Goal: Information Seeking & Learning: Learn about a topic

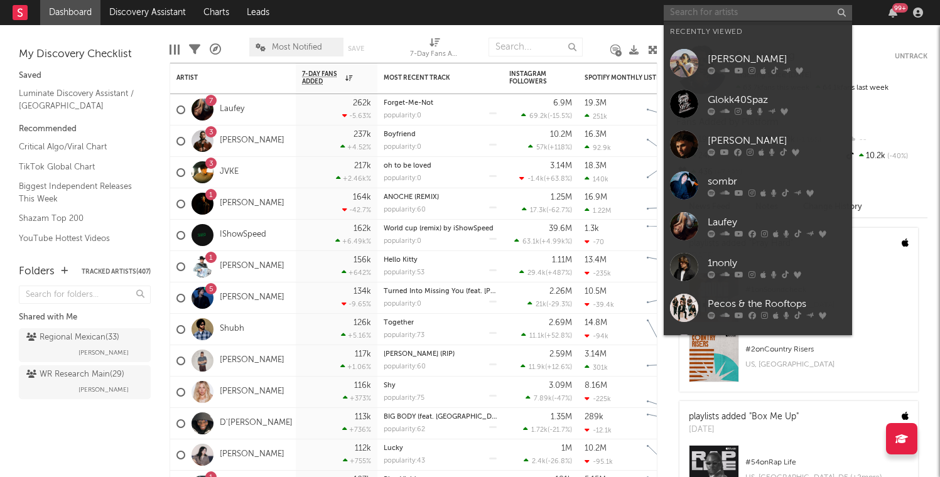
click at [744, 9] on input "text" at bounding box center [757, 13] width 188 height 16
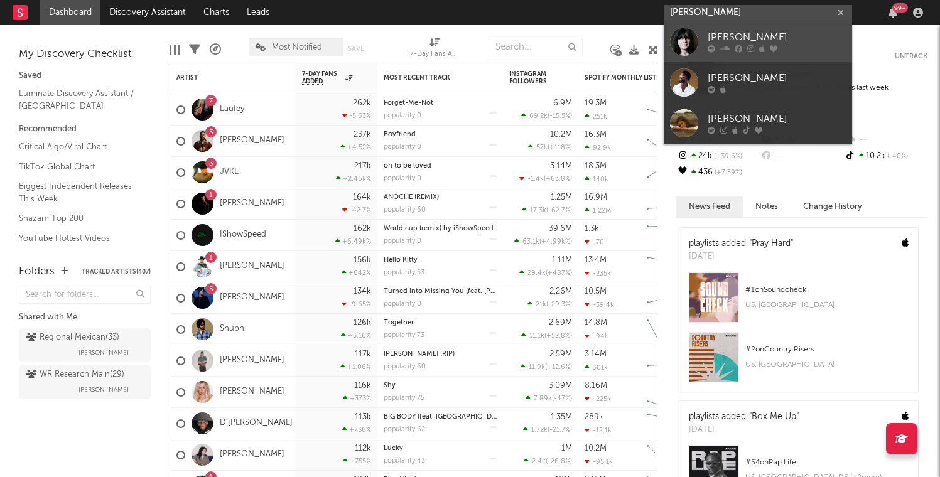
type input "[PERSON_NAME]"
click at [751, 23] on link "[PERSON_NAME]" at bounding box center [757, 41] width 188 height 41
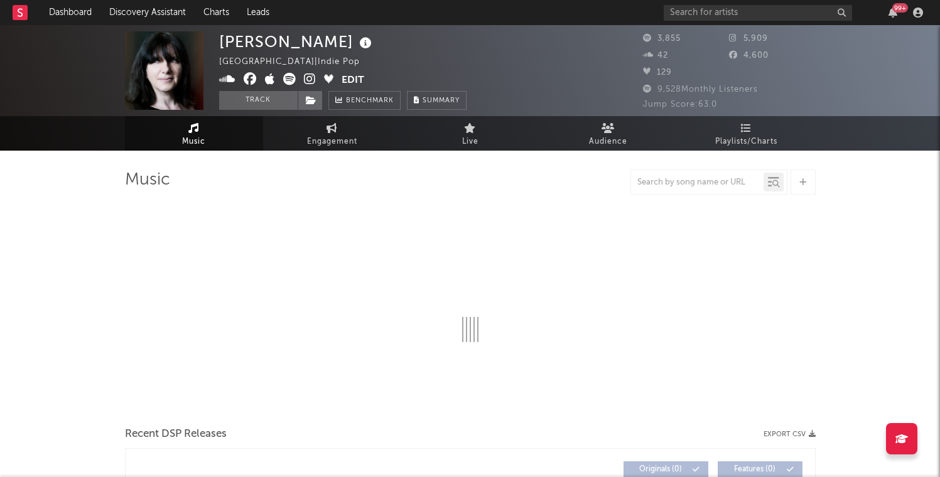
select select "1w"
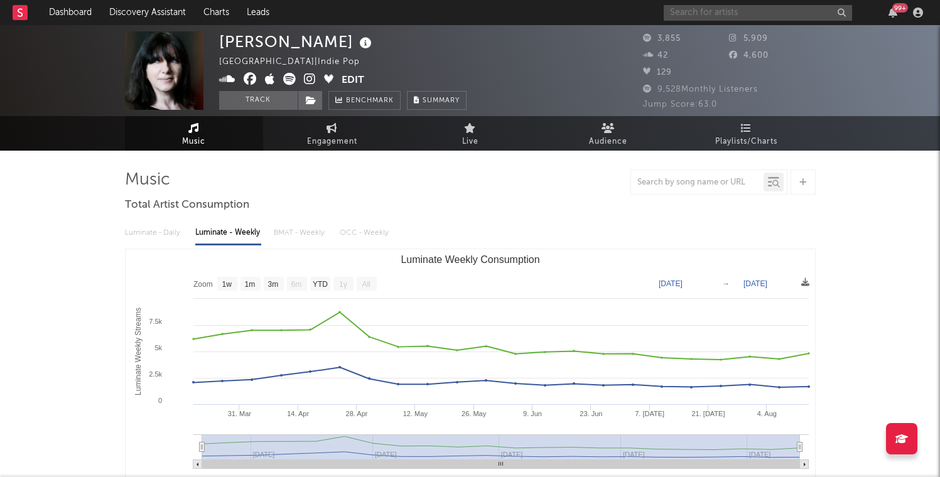
click at [719, 9] on input "text" at bounding box center [757, 13] width 188 height 16
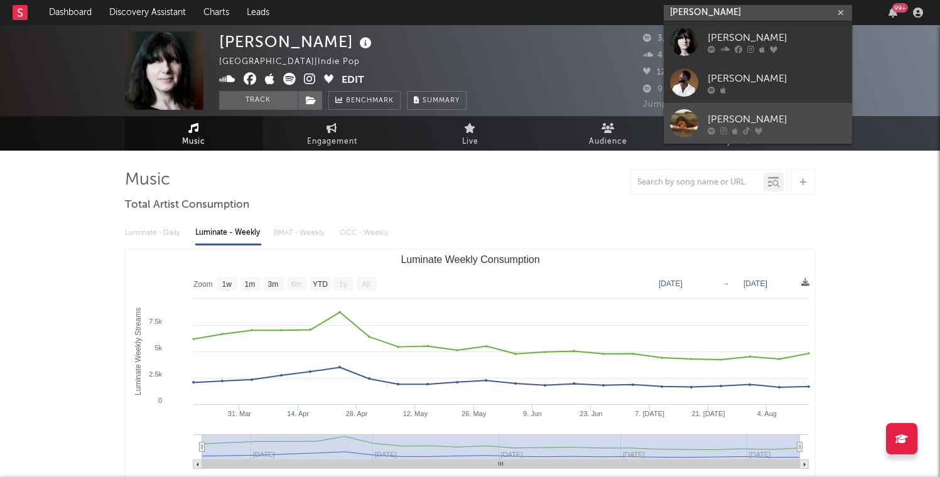
type input "[PERSON_NAME]"
click at [744, 118] on div "[PERSON_NAME]" at bounding box center [776, 119] width 138 height 15
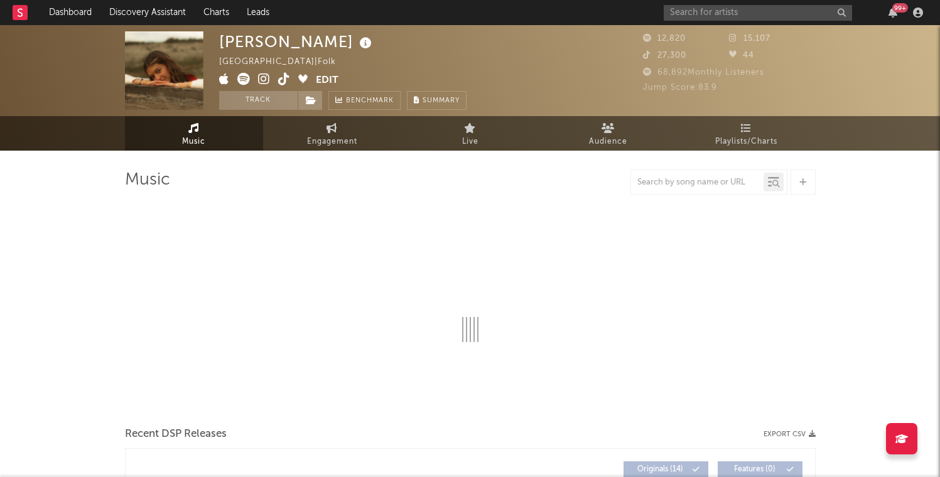
select select "6m"
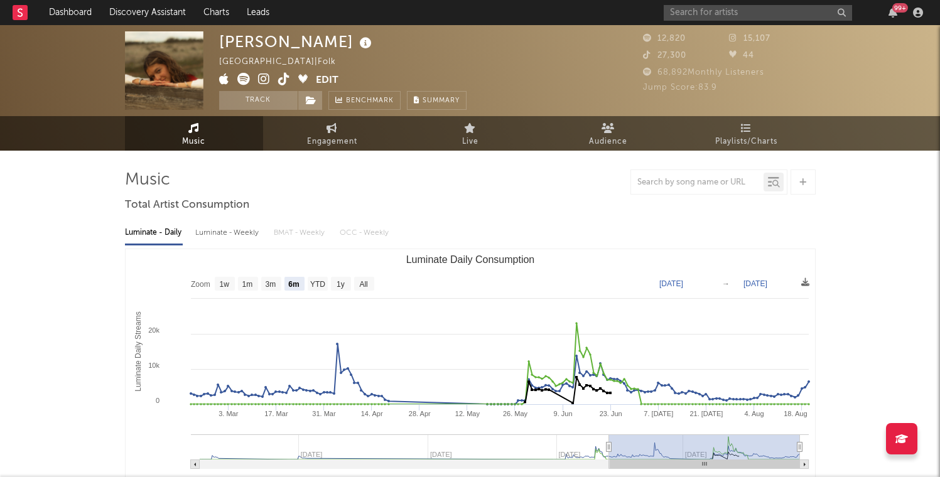
click at [261, 77] on icon at bounding box center [264, 79] width 12 height 13
click at [257, 105] on button "Track" at bounding box center [258, 100] width 78 height 19
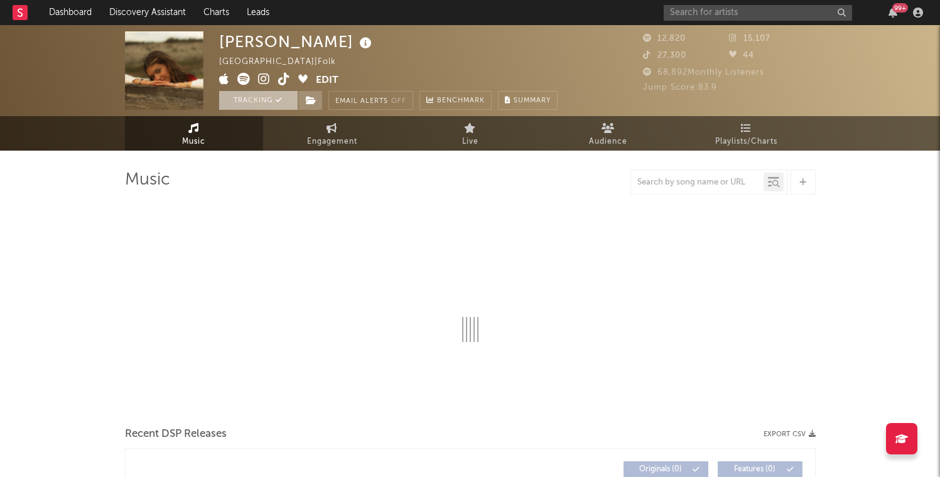
select select "6m"
